Goal: Complete application form

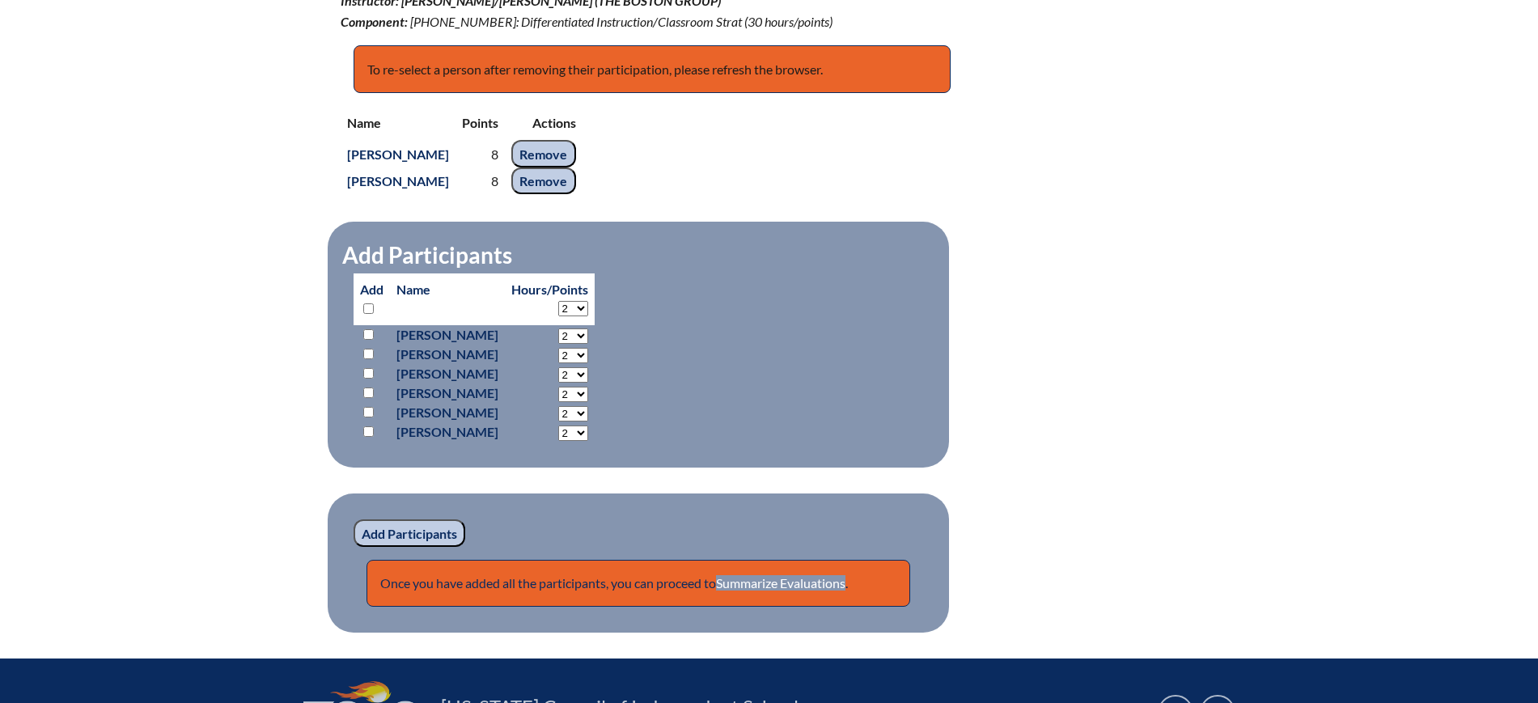
scroll to position [819, 0]
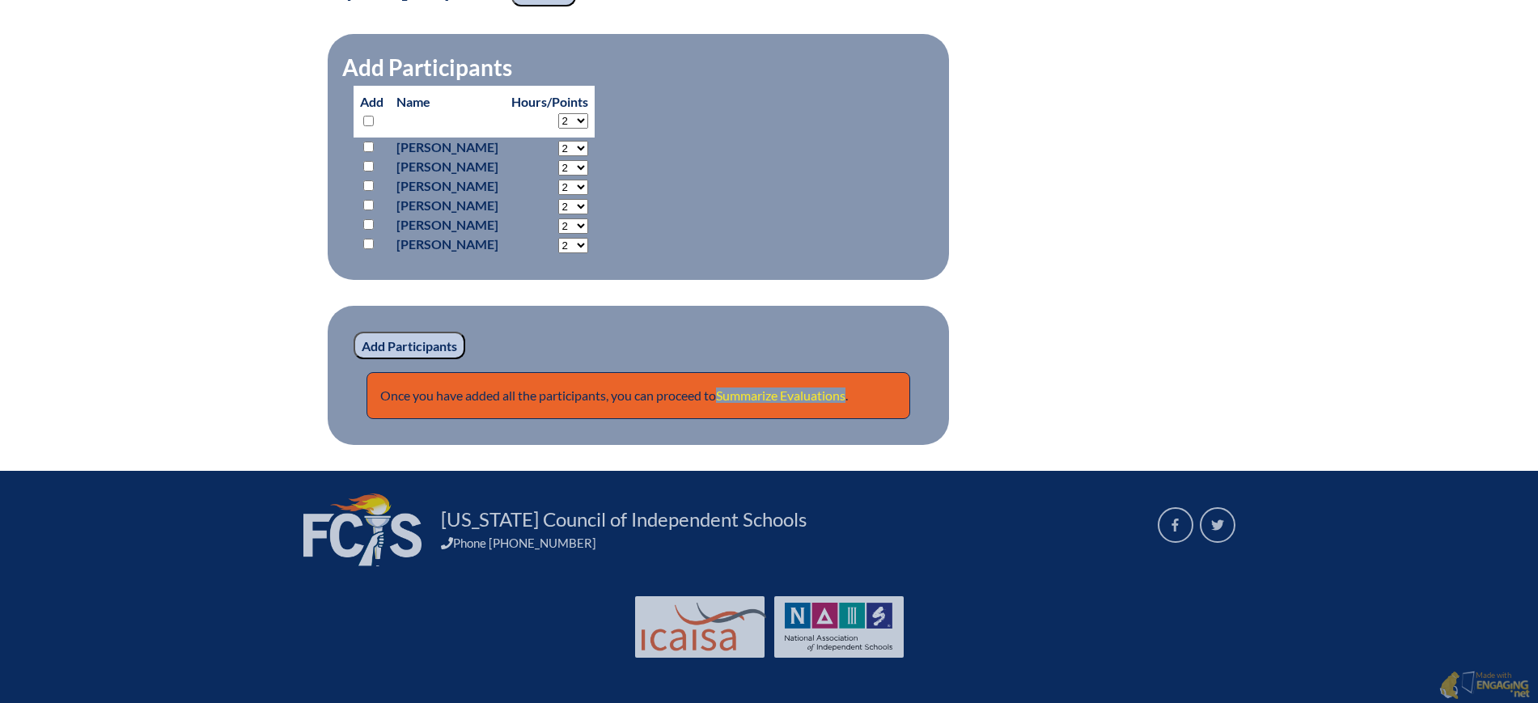
click at [815, 389] on link "Summarize Evaluations" at bounding box center [780, 394] width 129 height 15
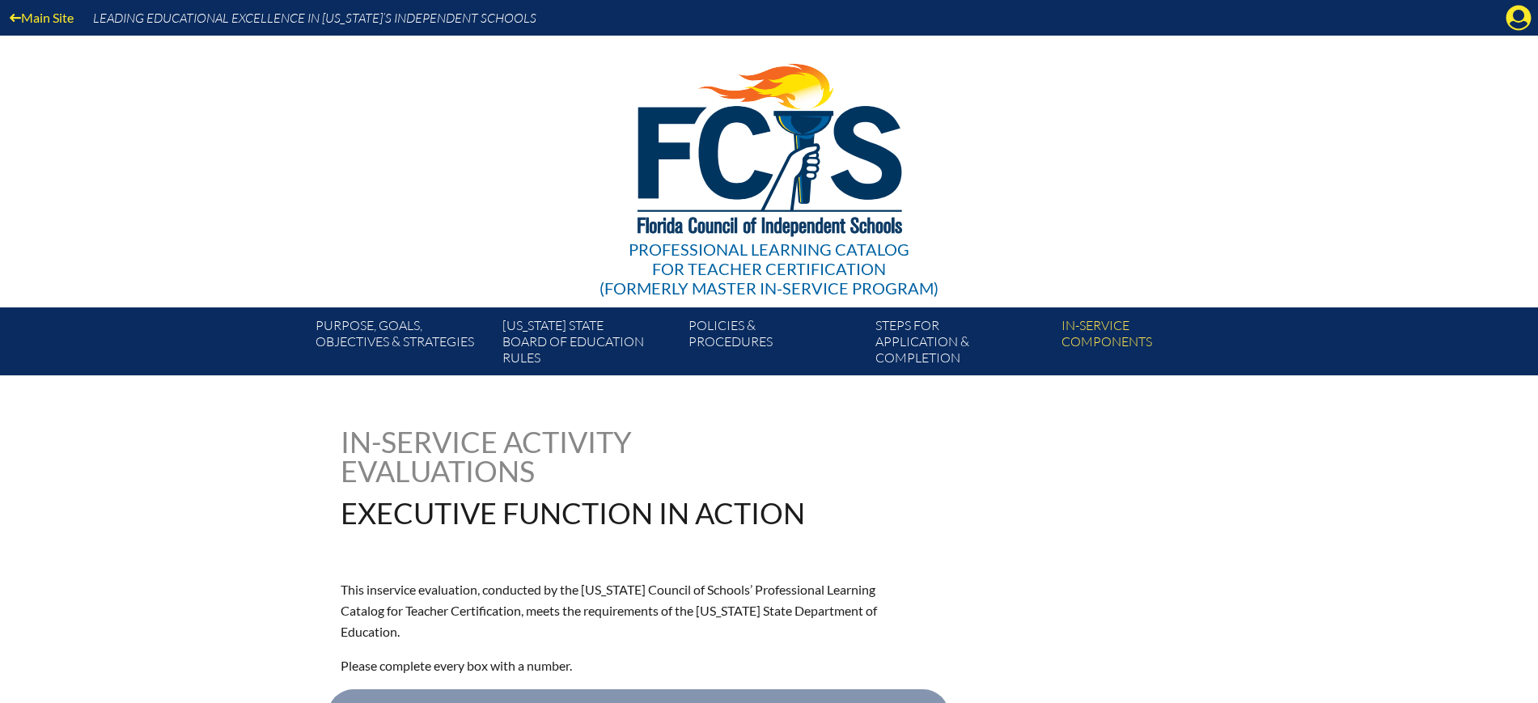
scroll to position [404, 0]
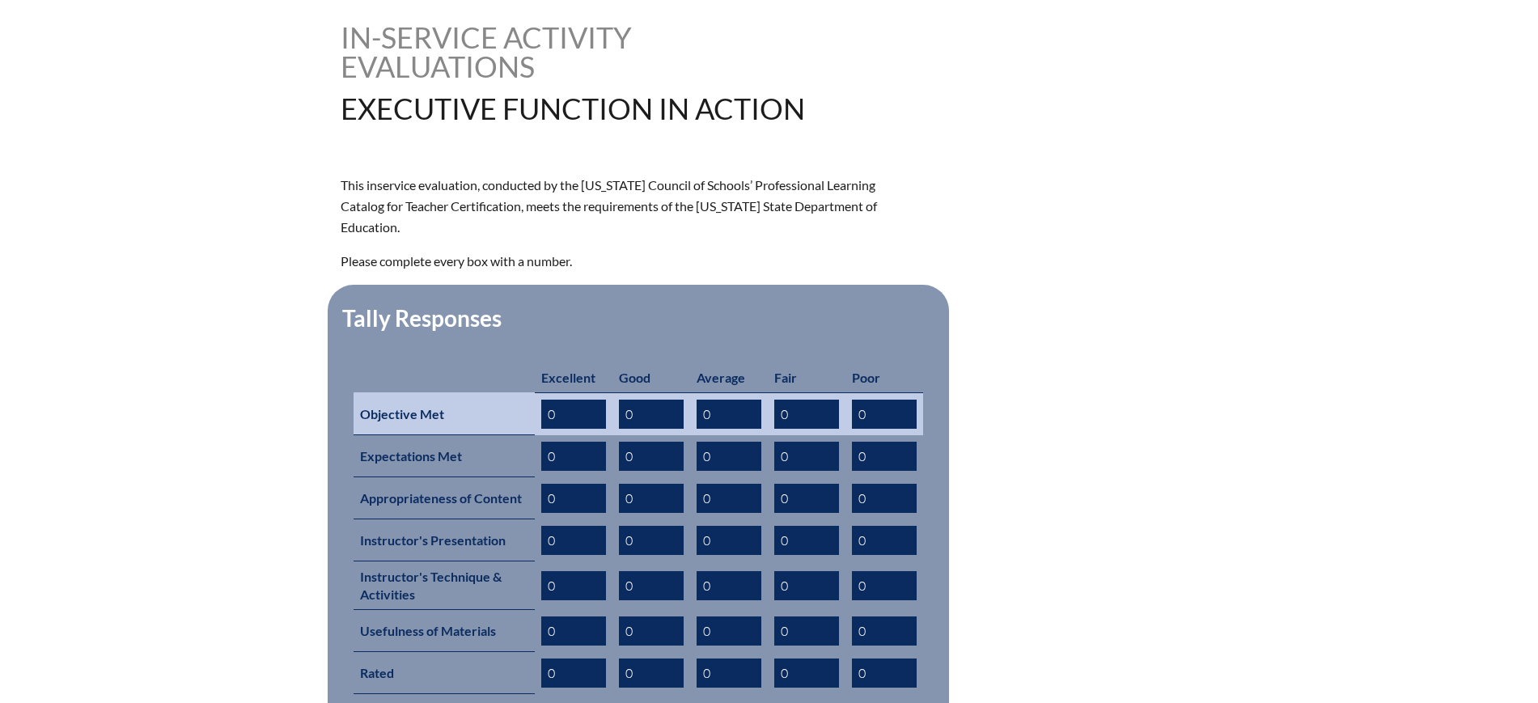
click at [582, 400] on input "0" at bounding box center [573, 414] width 65 height 29
type input "2"
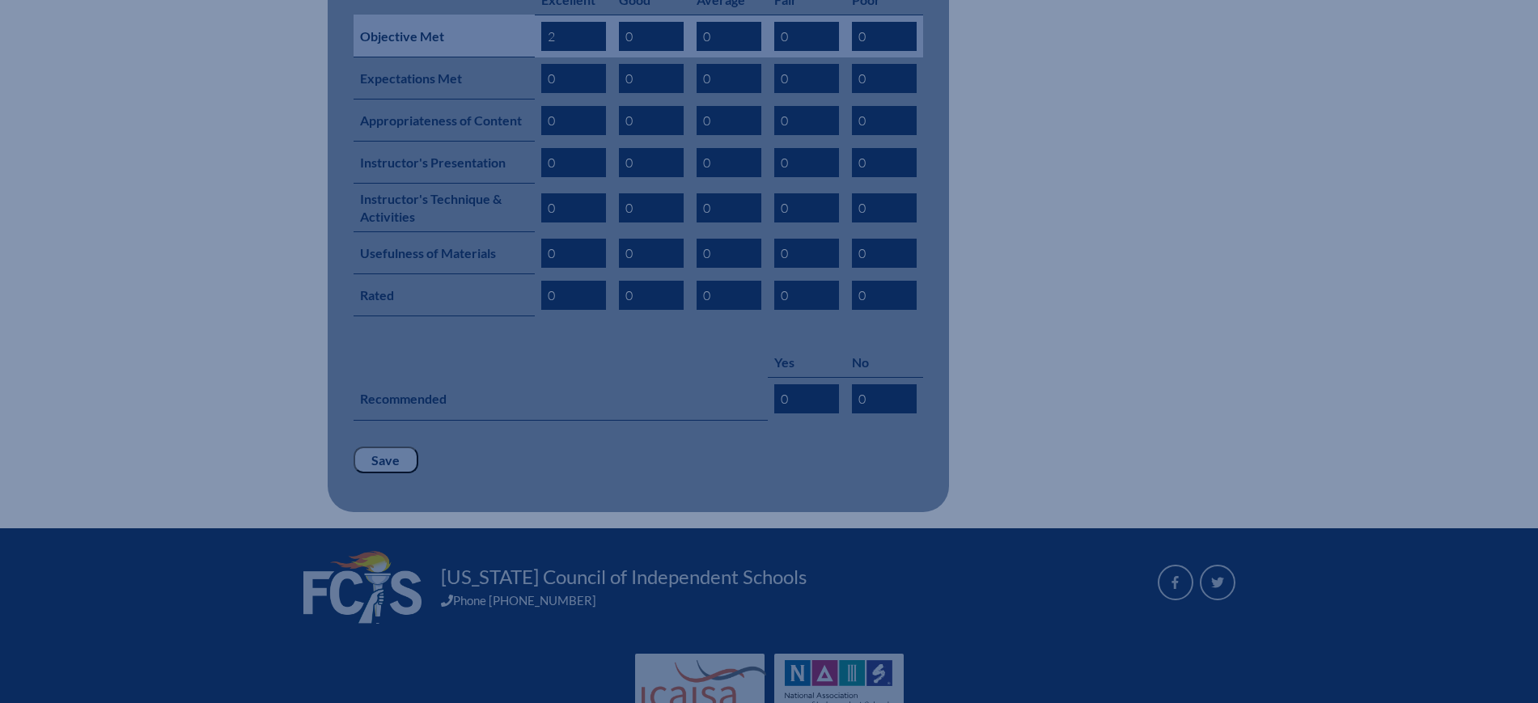
scroll to position [813, 0]
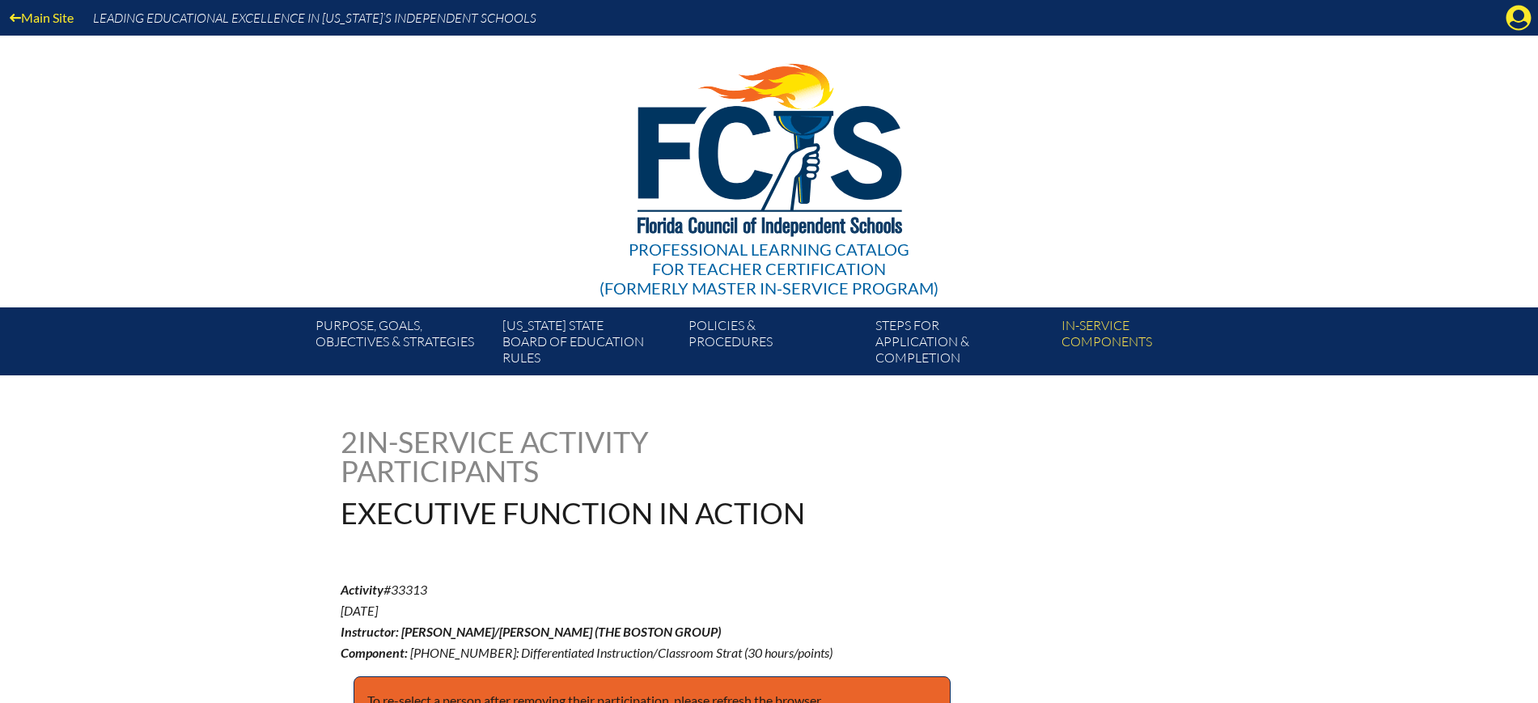
scroll to position [616, 0]
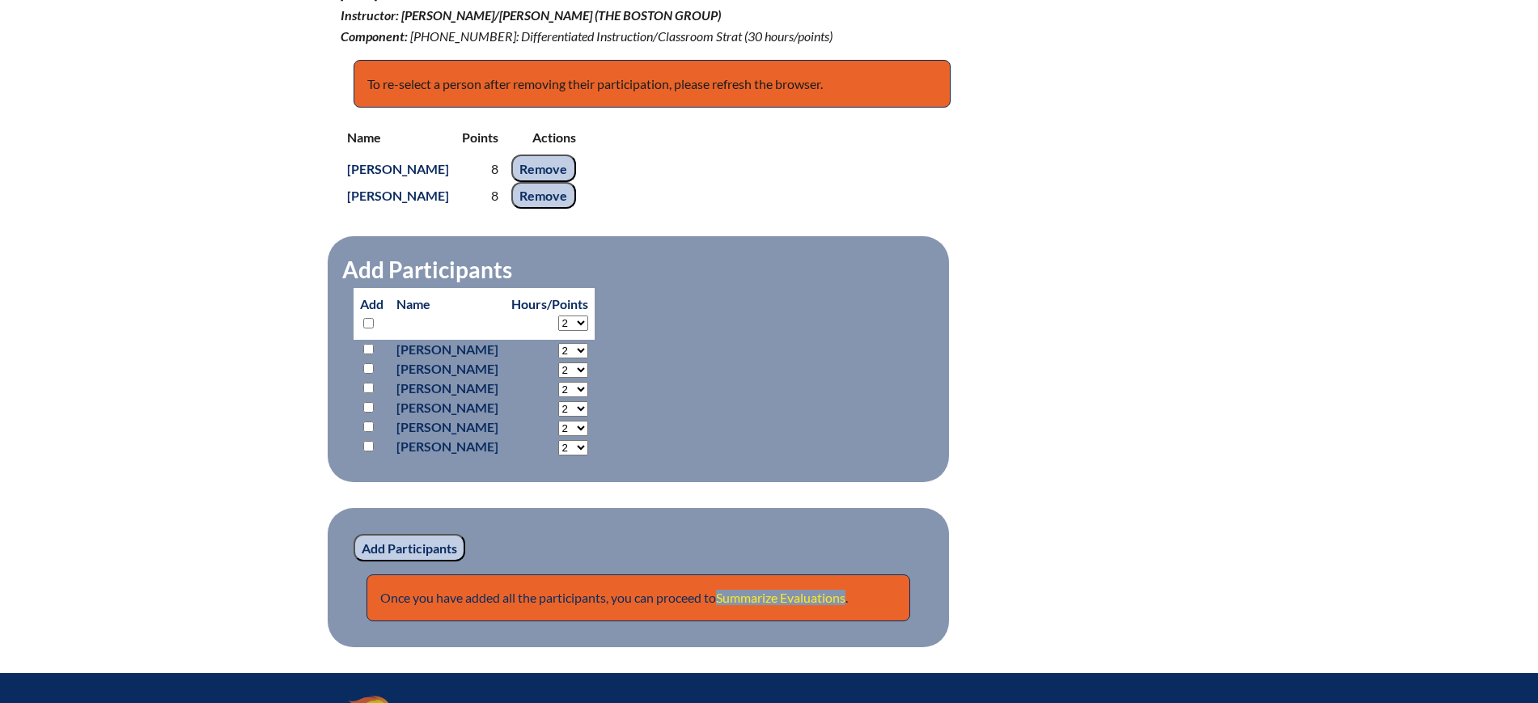
click at [795, 596] on link "Summarize Evaluations" at bounding box center [780, 597] width 129 height 15
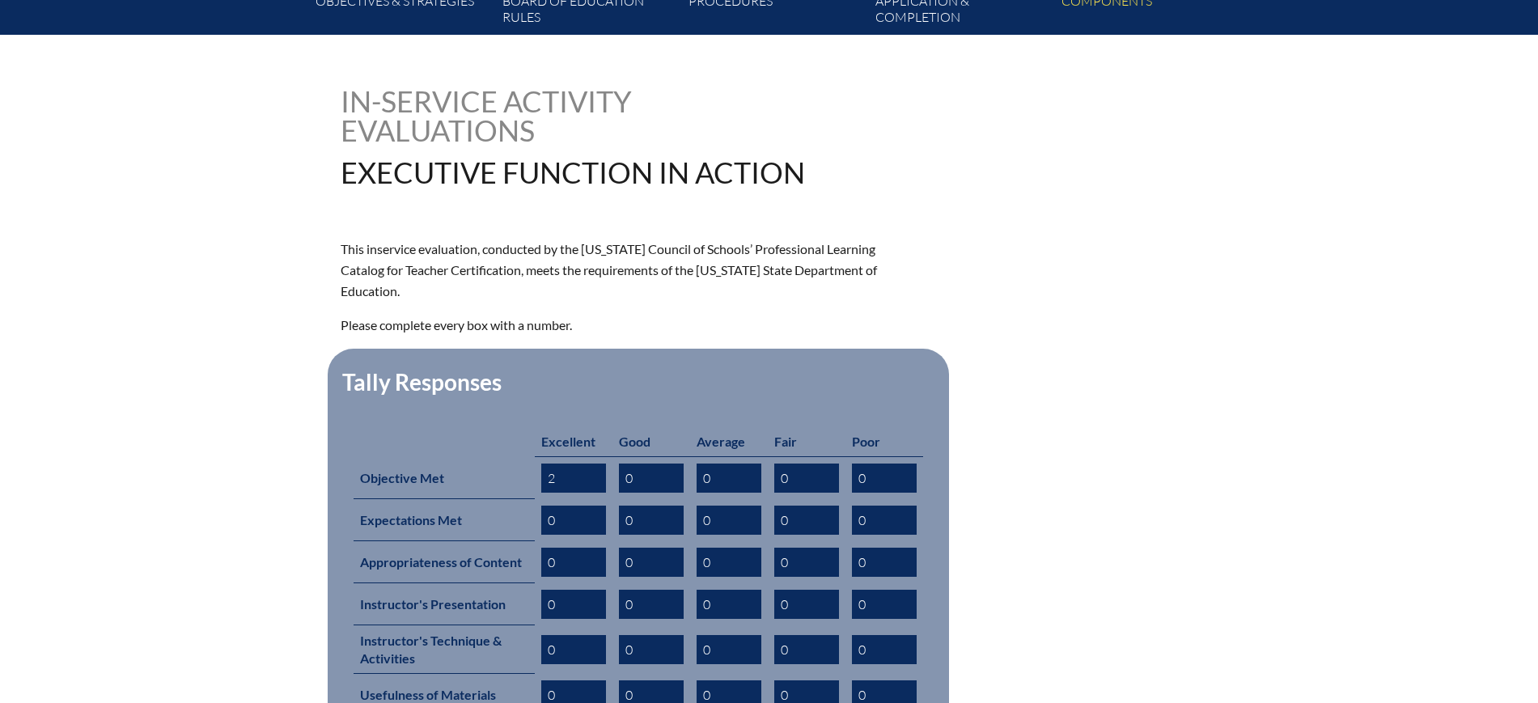
scroll to position [404, 0]
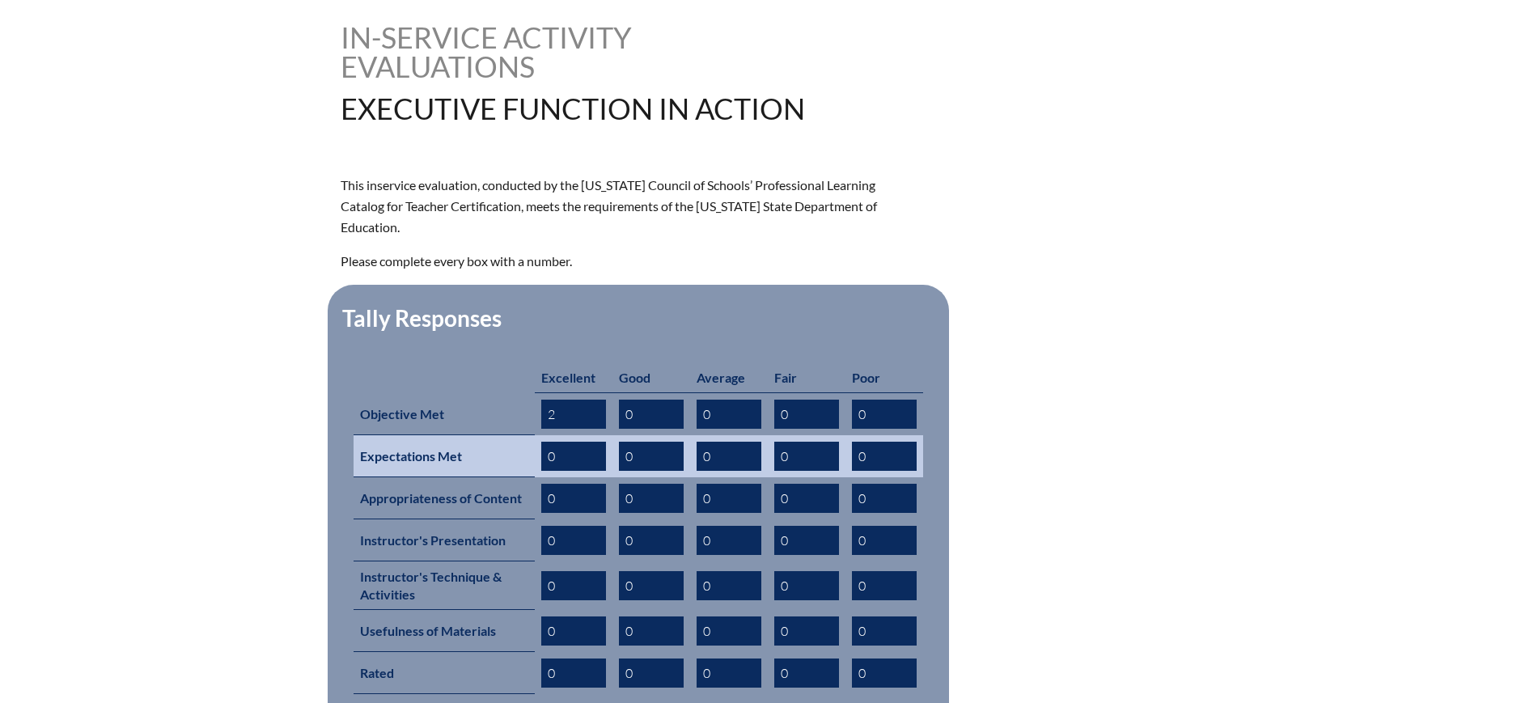
click at [565, 442] on input "0" at bounding box center [573, 456] width 65 height 29
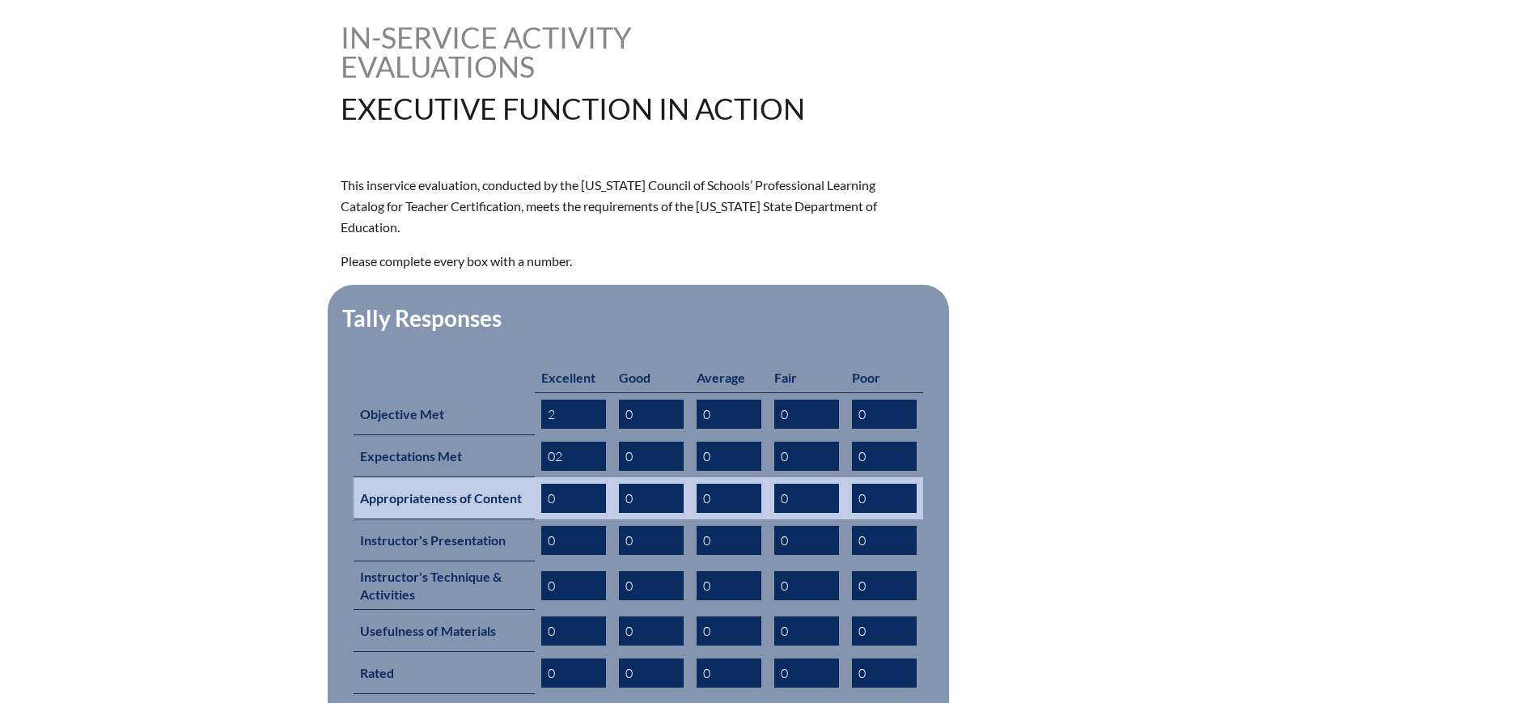
type input "02"
click at [579, 484] on input "0" at bounding box center [573, 498] width 65 height 29
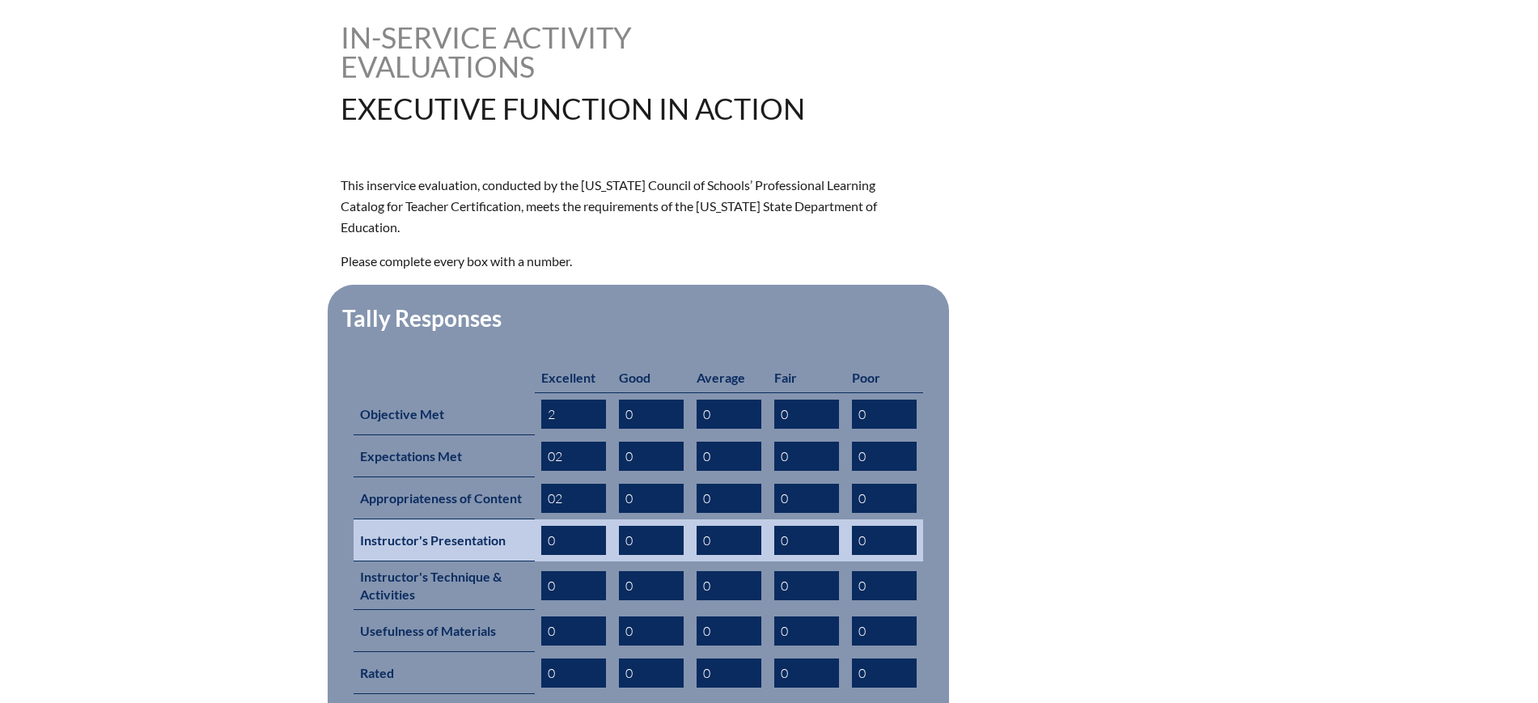
type input "02"
click at [576, 526] on input "0" at bounding box center [573, 540] width 65 height 29
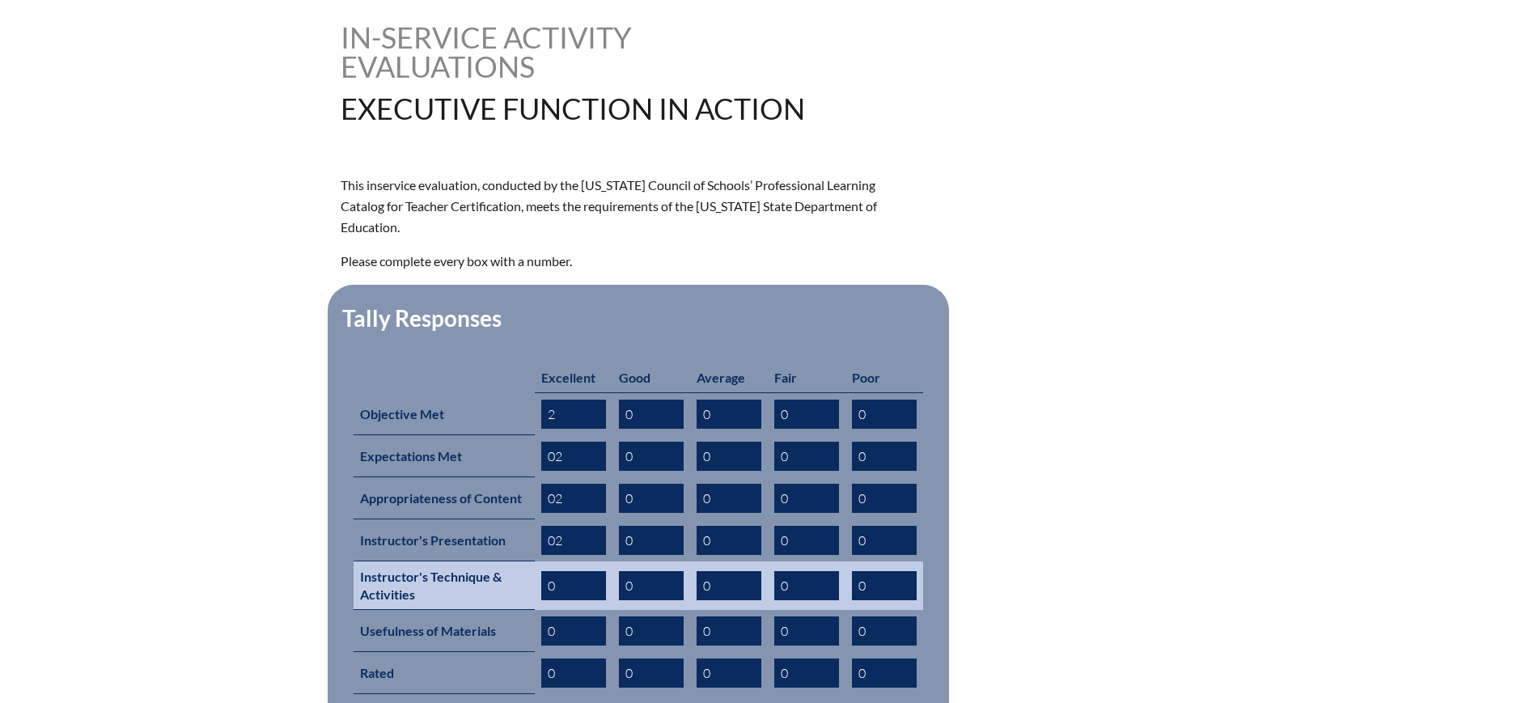
type input "02"
click at [580, 571] on input "0" at bounding box center [573, 585] width 65 height 29
type input "1"
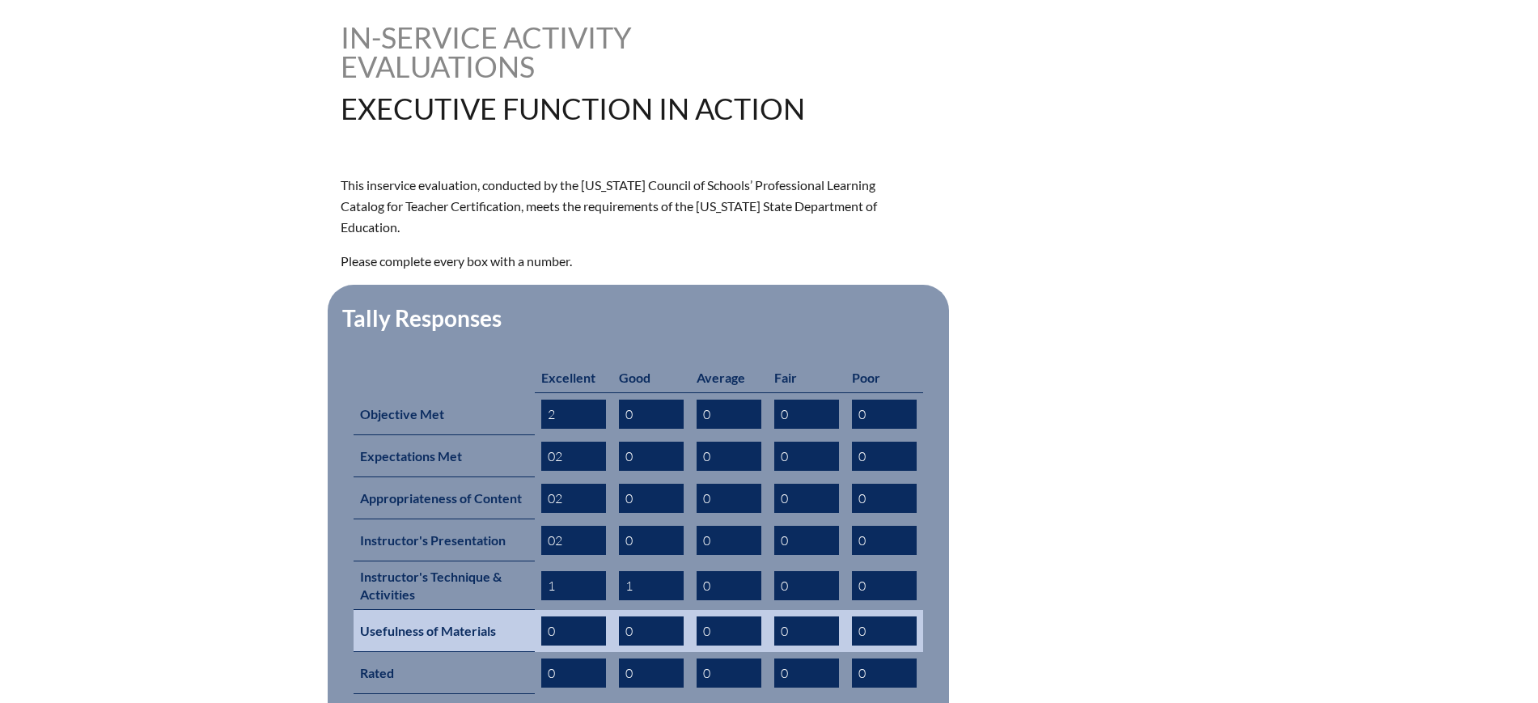
type input "1"
click at [581, 616] on input "0" at bounding box center [573, 630] width 65 height 29
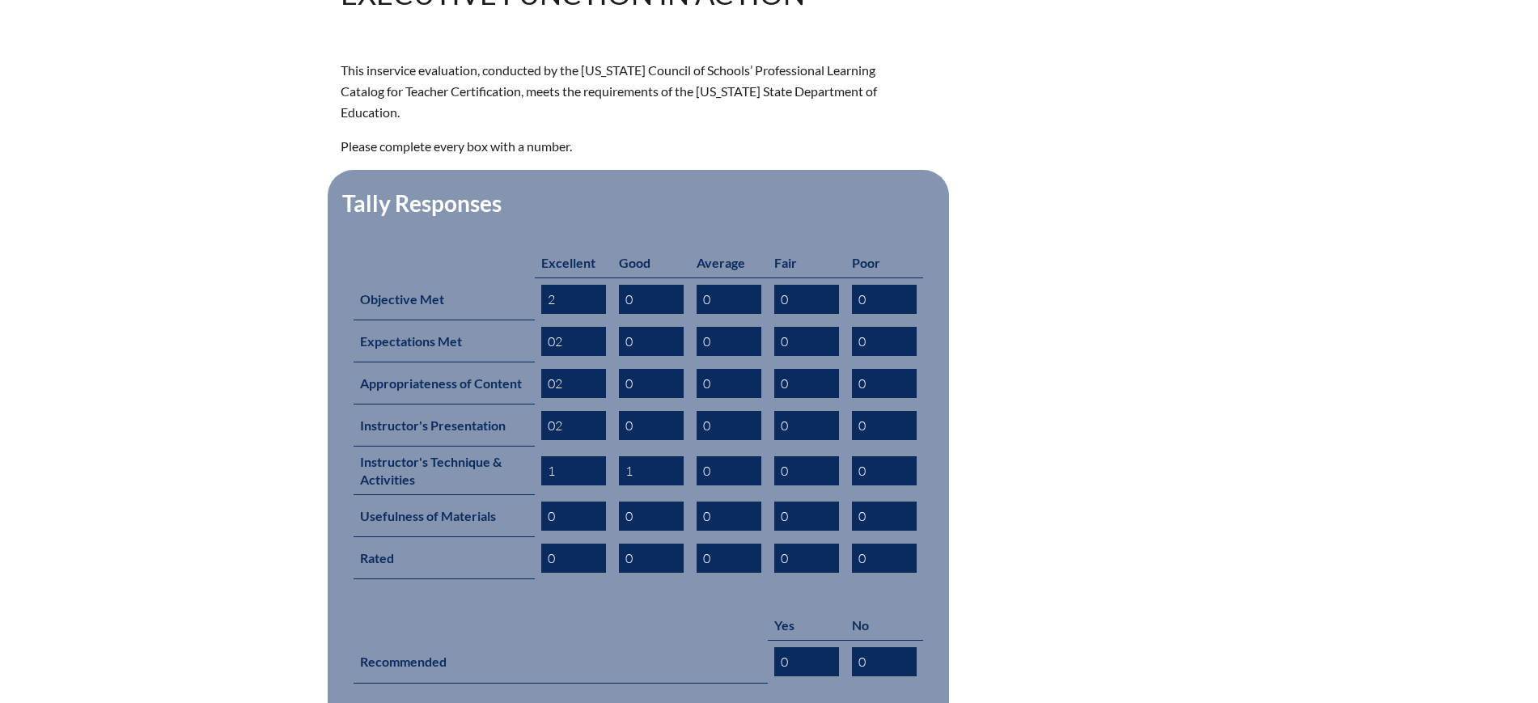
scroll to position [607, 0]
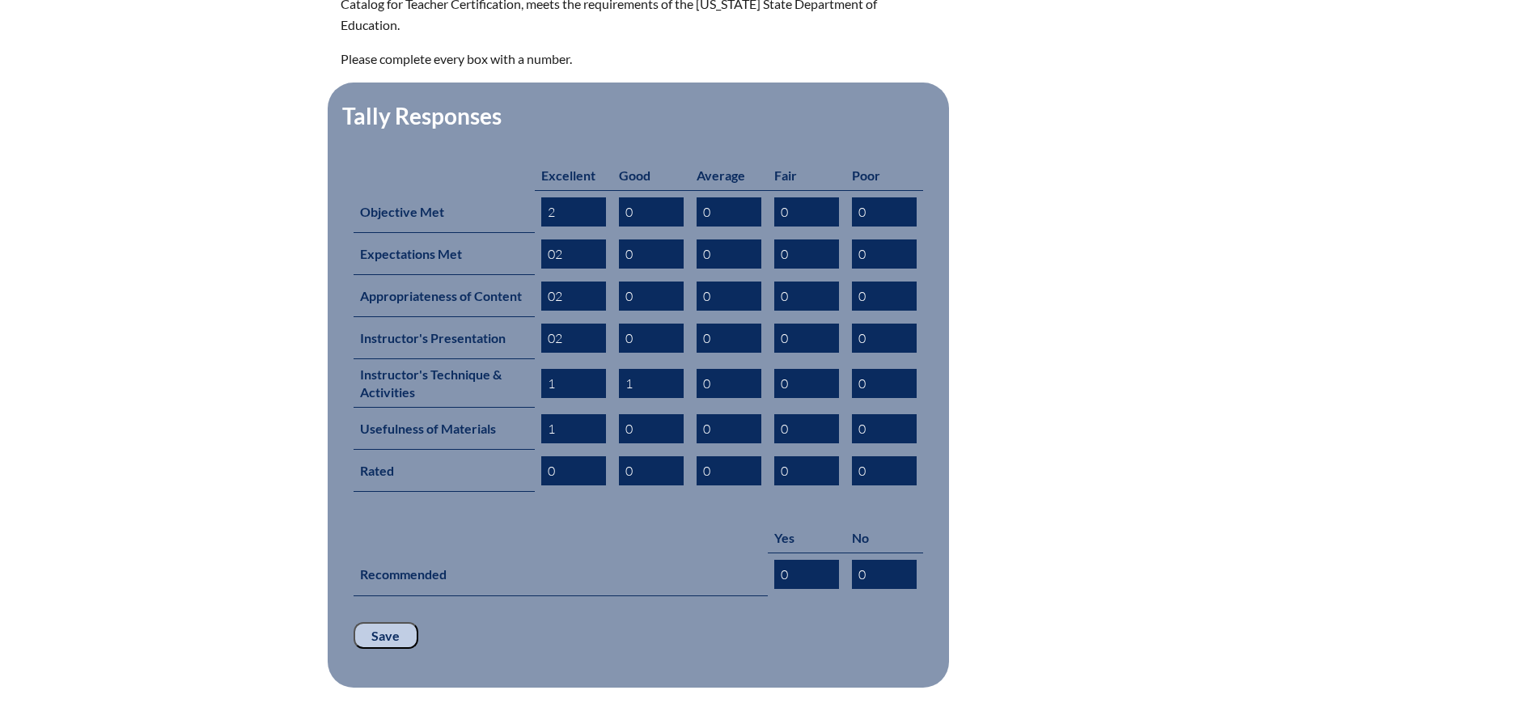
type input "1"
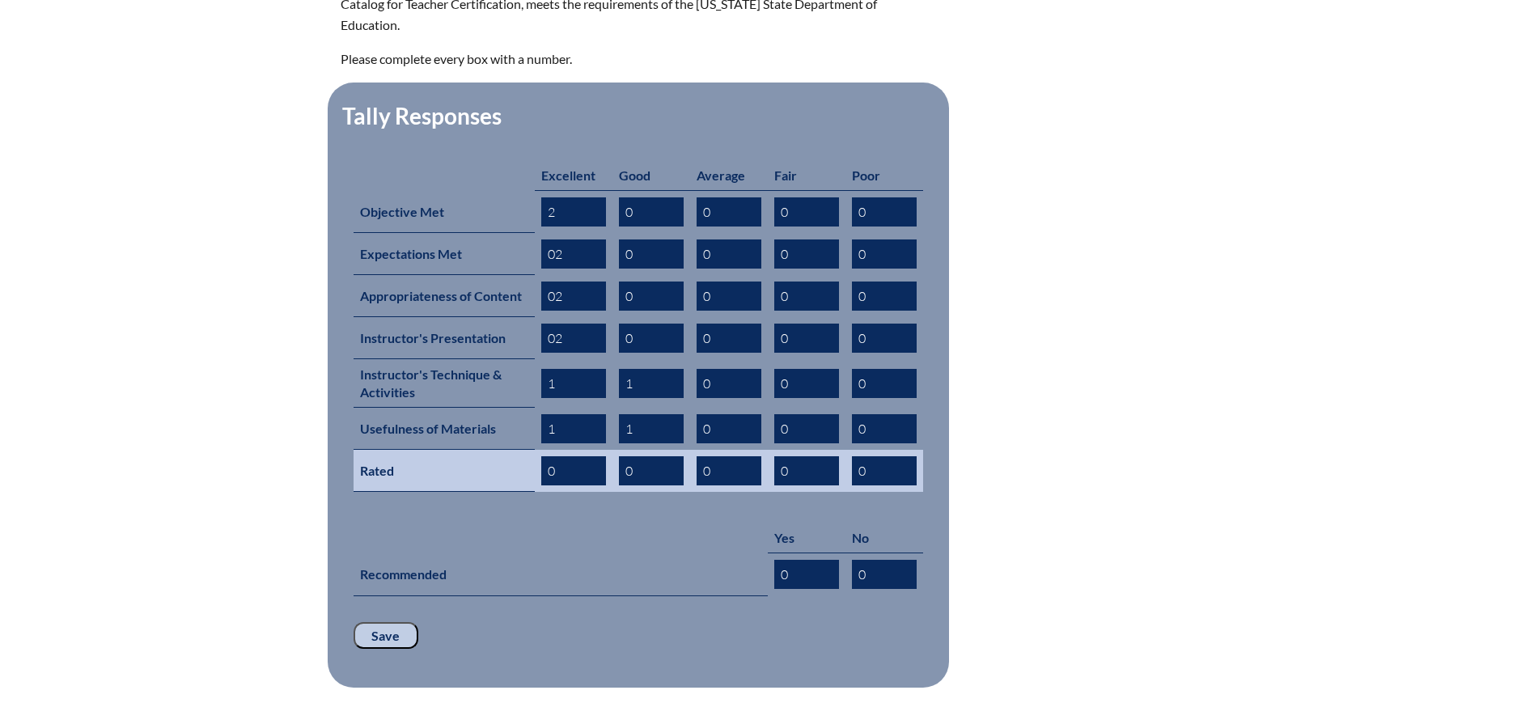
type input "1"
click at [561, 456] on input "0" at bounding box center [573, 470] width 65 height 29
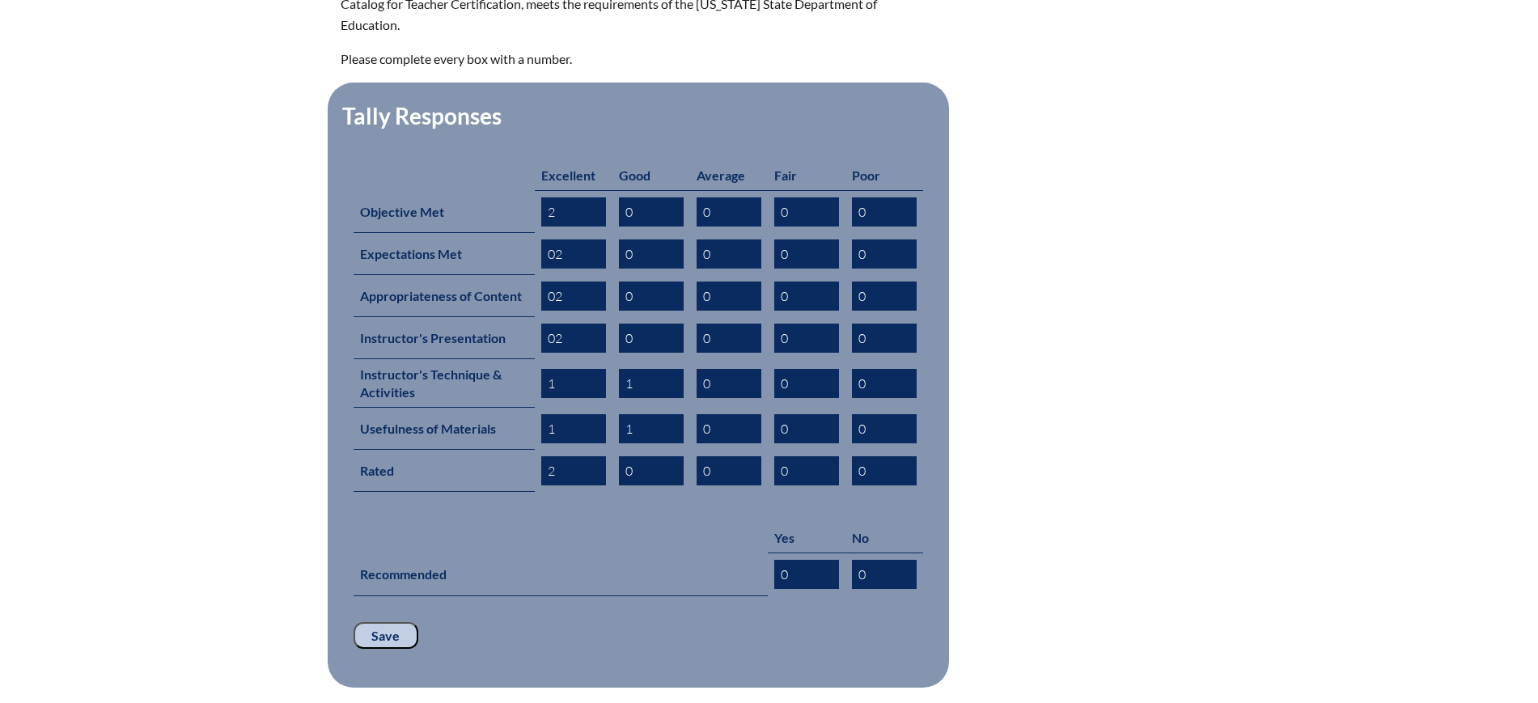
type input "2"
click at [777, 622] on p "Save" at bounding box center [638, 636] width 569 height 28
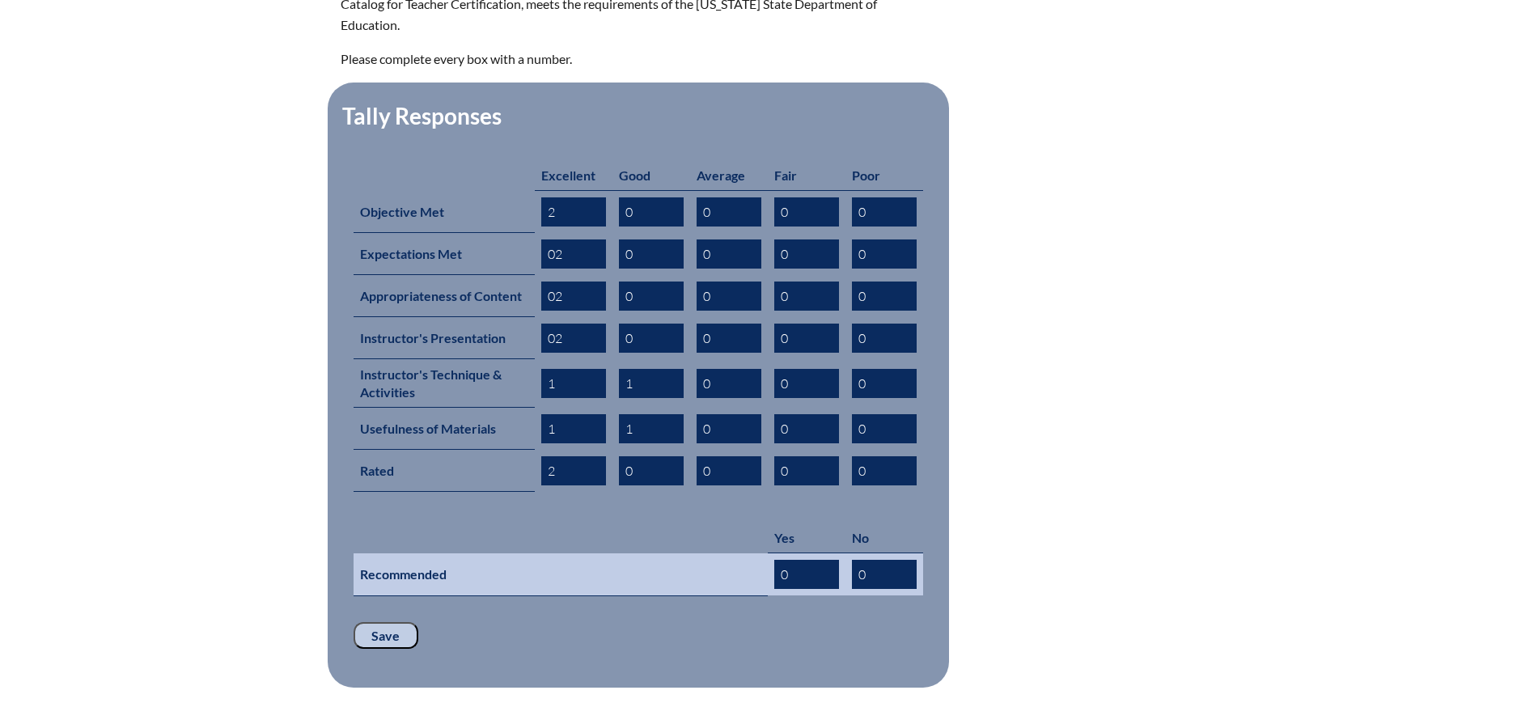
click at [807, 560] on input "0" at bounding box center [806, 574] width 65 height 29
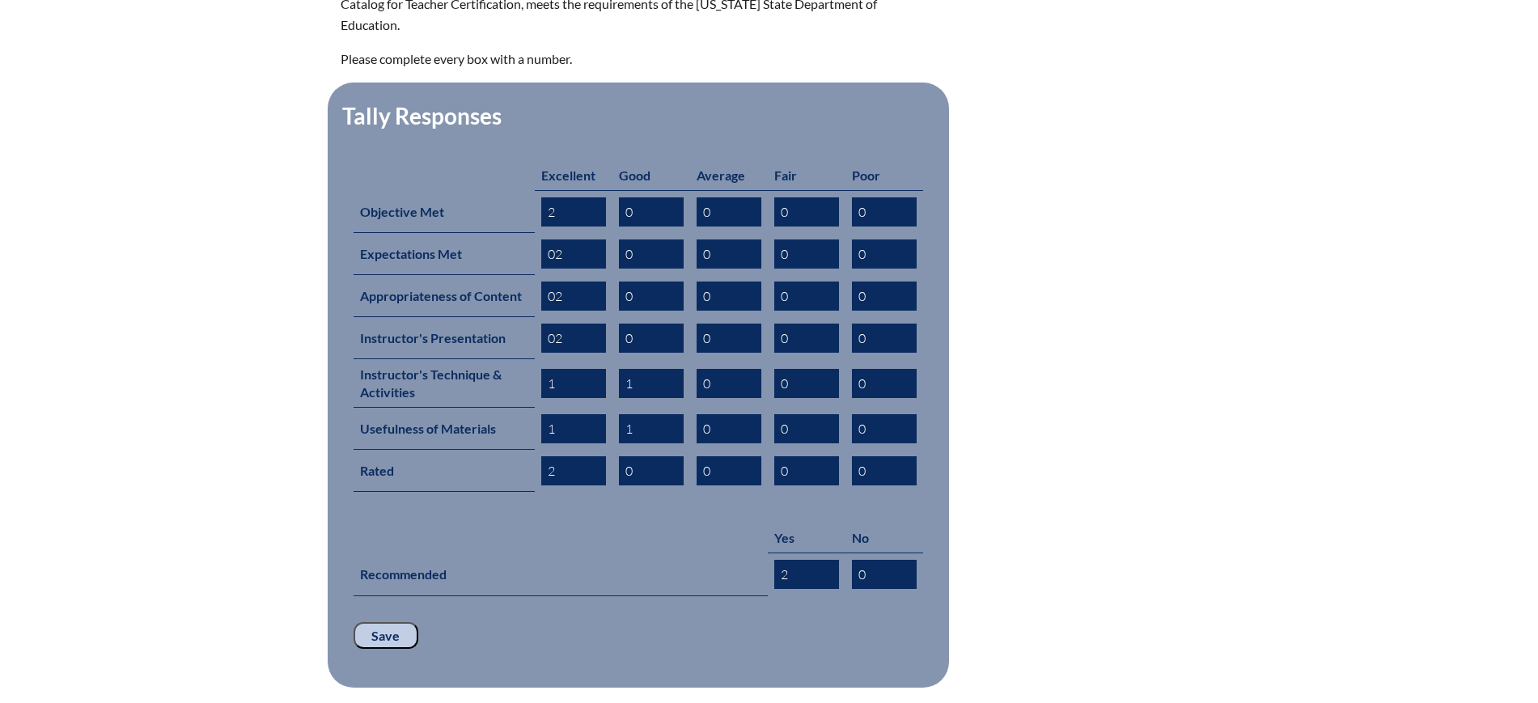
type input "2"
click at [366, 622] on input "Save" at bounding box center [386, 636] width 65 height 28
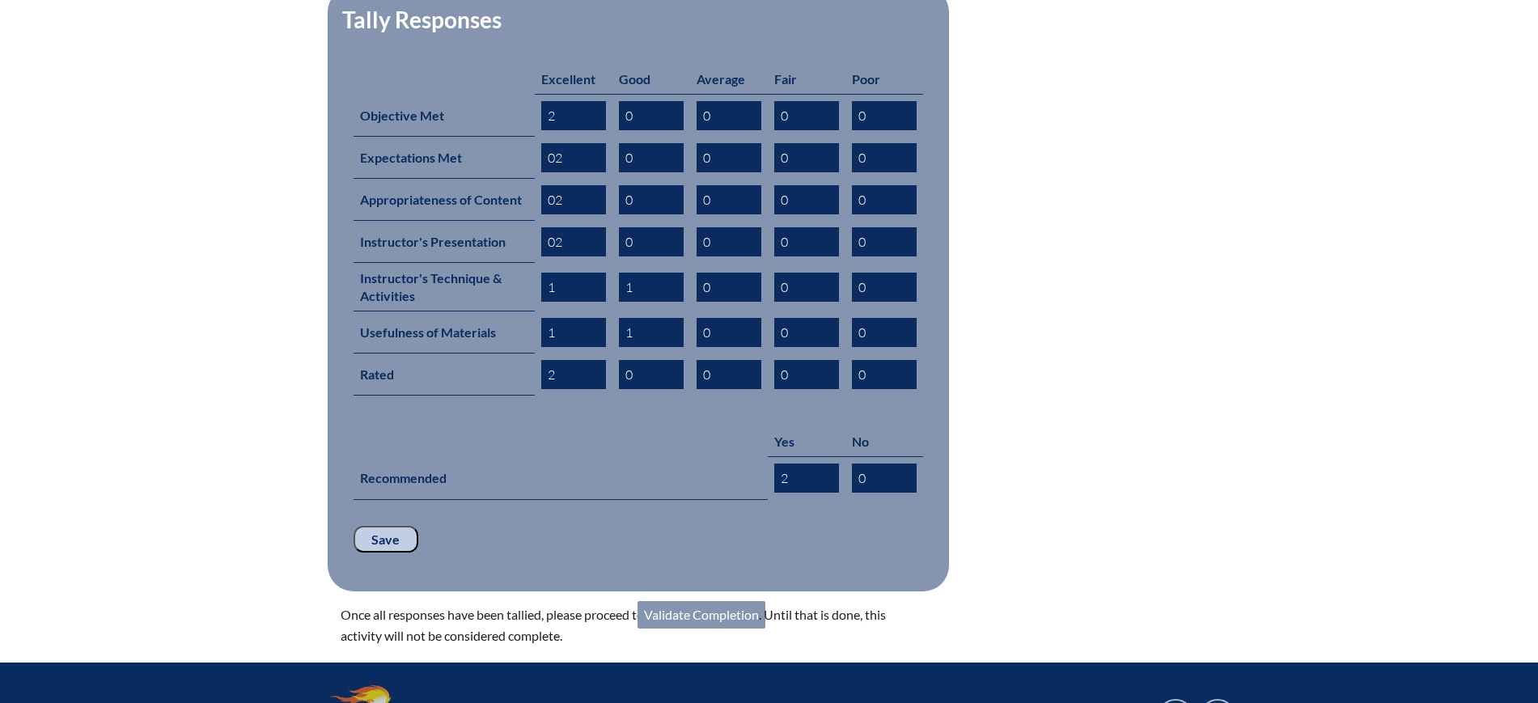
scroll to position [708, 0]
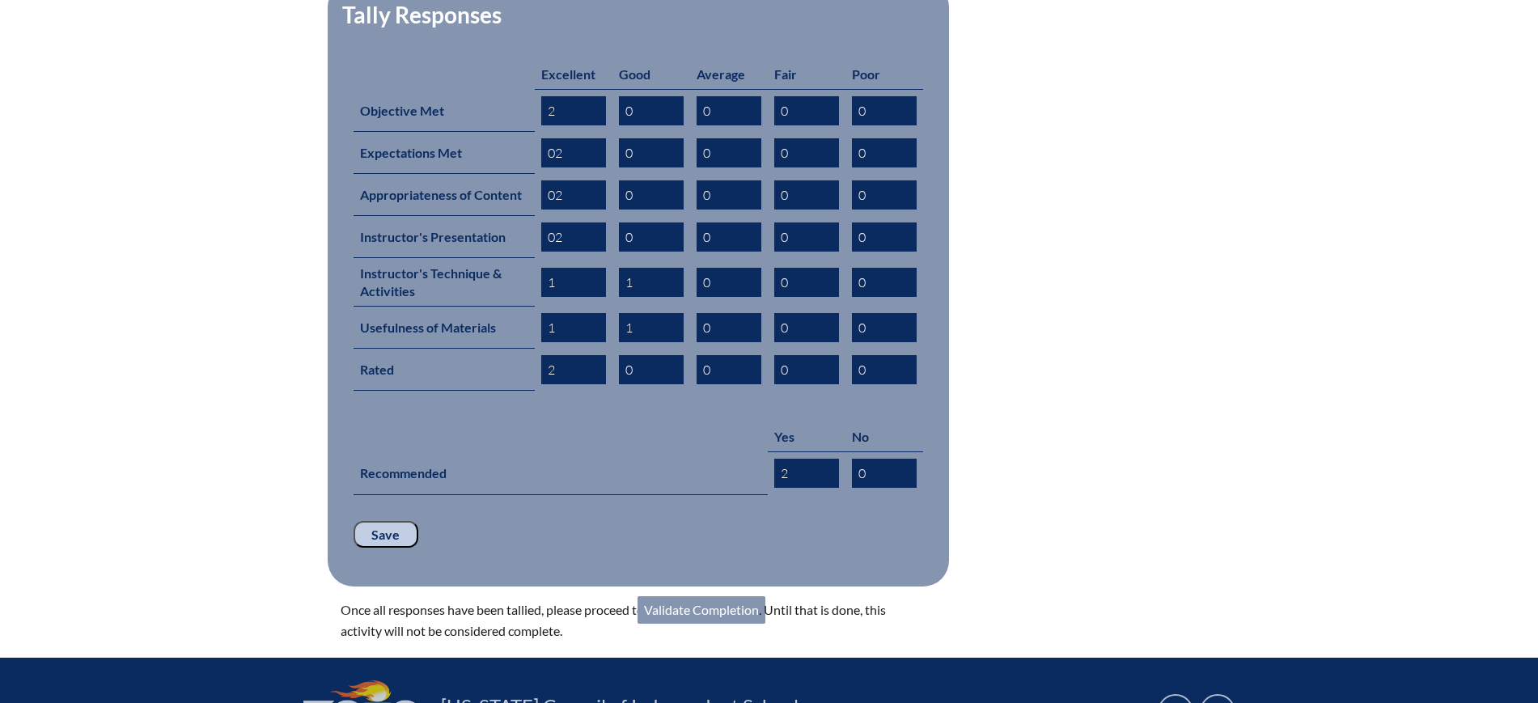
click at [738, 596] on link "Validate Completion" at bounding box center [701, 610] width 128 height 28
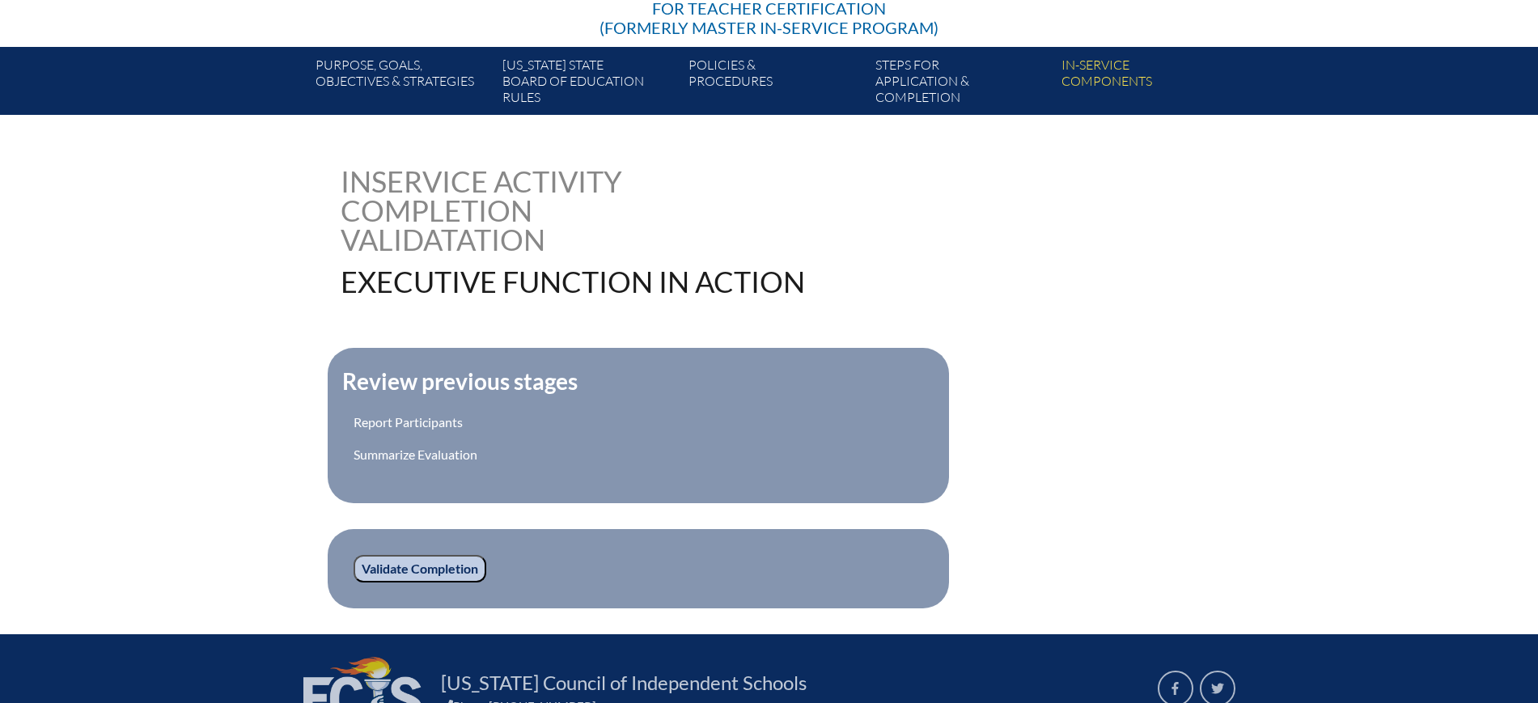
scroll to position [404, 0]
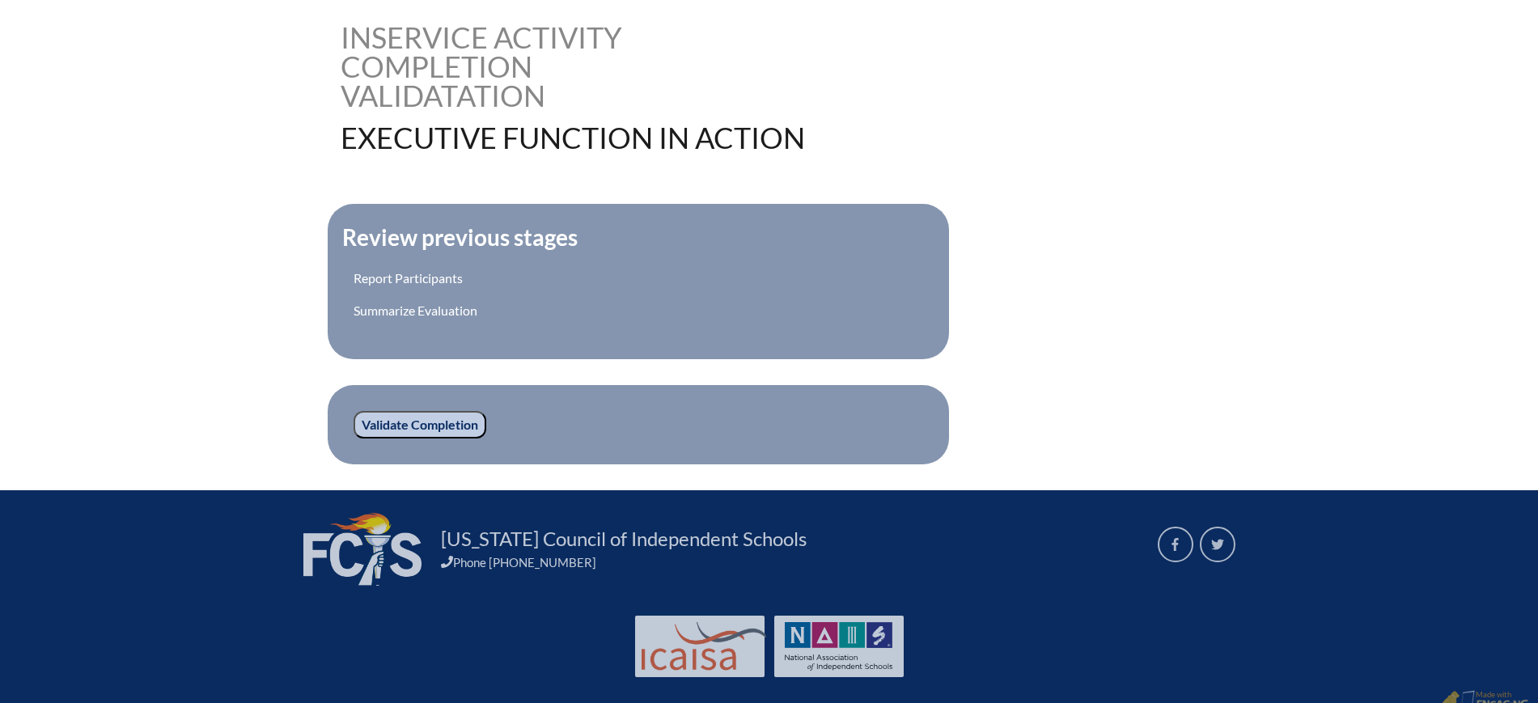
click at [439, 421] on input "Validate Completion" at bounding box center [420, 425] width 133 height 28
